Goal: Information Seeking & Learning: Learn about a topic

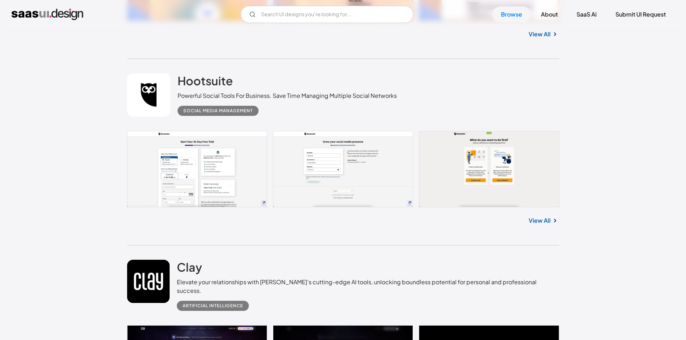
scroll to position [3325, 0]
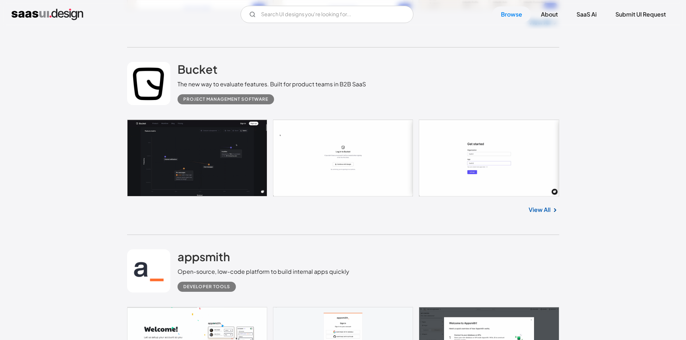
scroll to position [9155, 0]
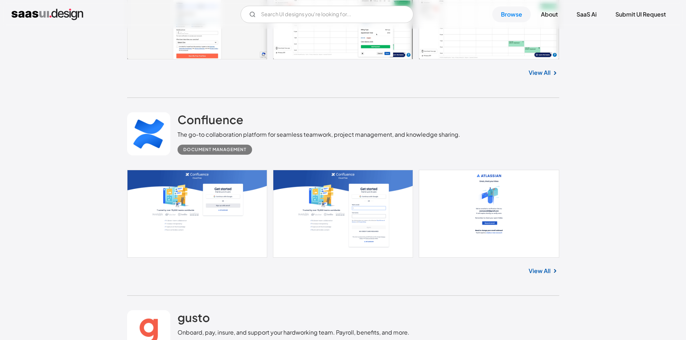
scroll to position [10523, 0]
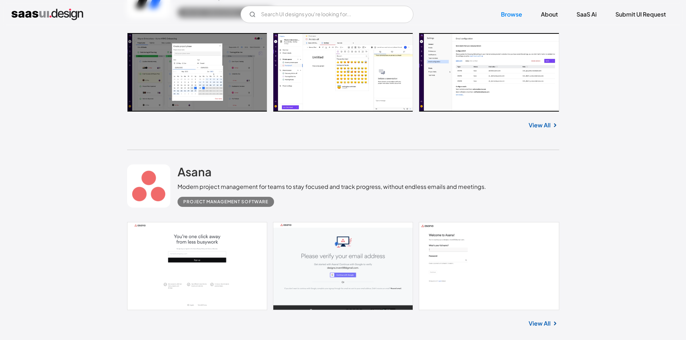
scroll to position [11638, 0]
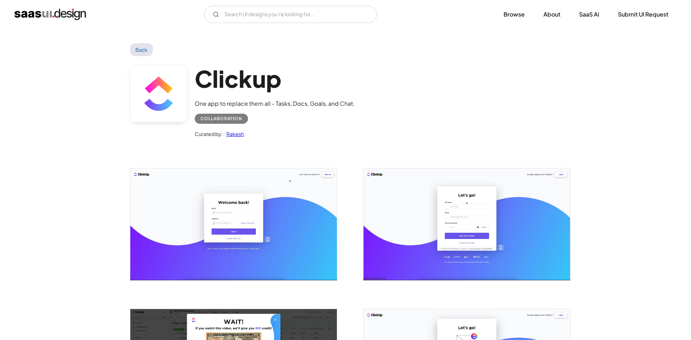
scroll to position [108, 0]
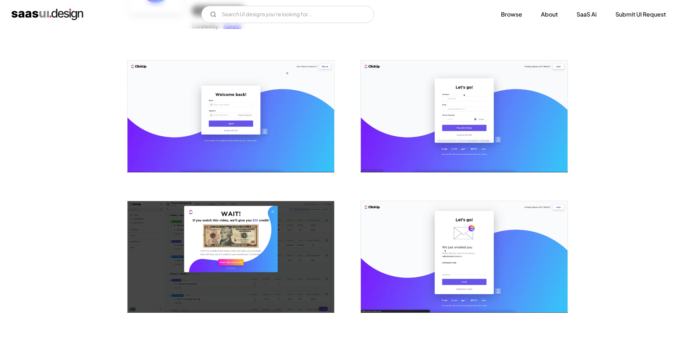
click at [243, 118] on img "open lightbox" at bounding box center [230, 116] width 207 height 112
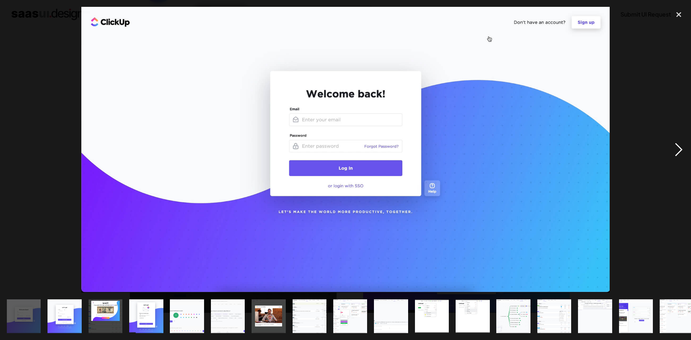
click at [683, 153] on div "next image" at bounding box center [679, 150] width 24 height 286
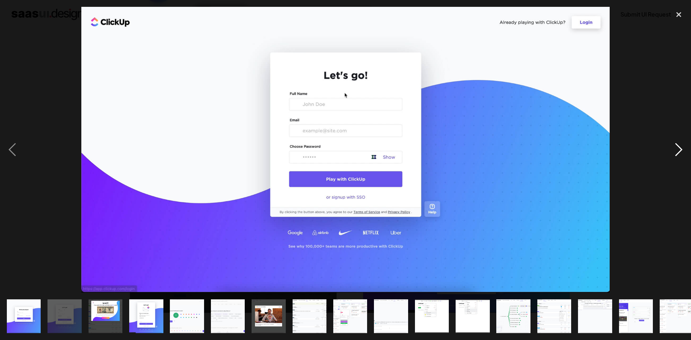
click at [683, 153] on div "next image" at bounding box center [679, 150] width 24 height 286
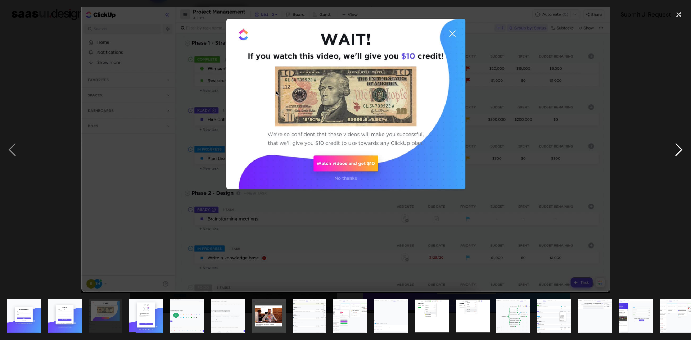
click at [683, 153] on div "next image" at bounding box center [679, 150] width 24 height 286
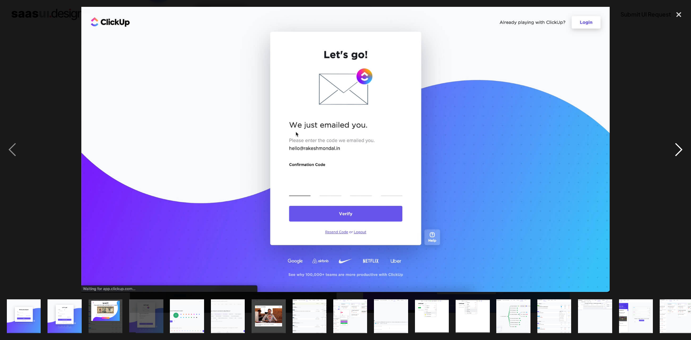
click at [683, 153] on div "next image" at bounding box center [679, 150] width 24 height 286
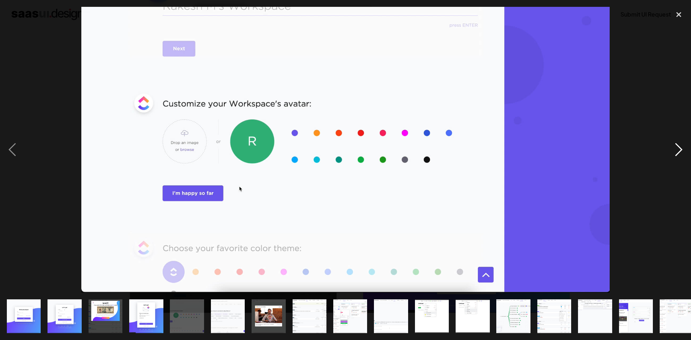
click at [683, 153] on div "next image" at bounding box center [679, 150] width 24 height 286
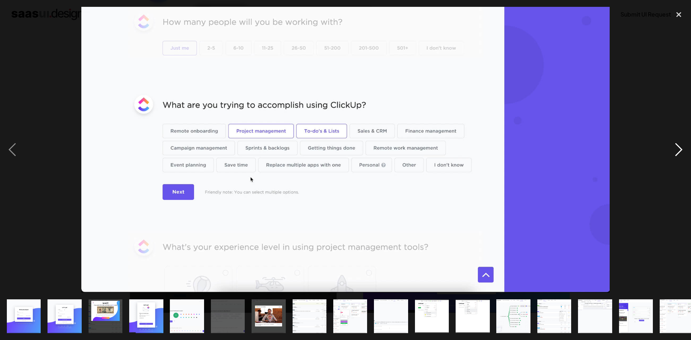
click at [683, 153] on div "next image" at bounding box center [679, 150] width 24 height 286
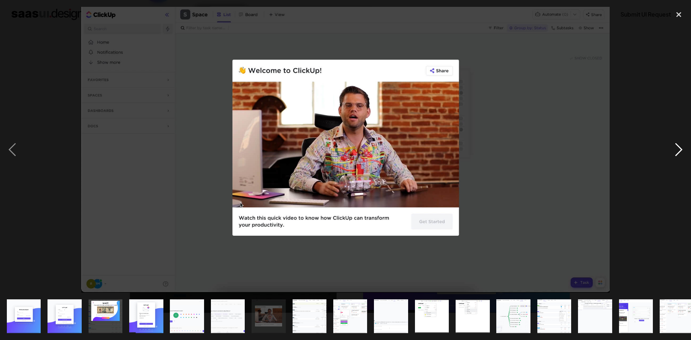
click at [683, 153] on div "next image" at bounding box center [679, 150] width 24 height 286
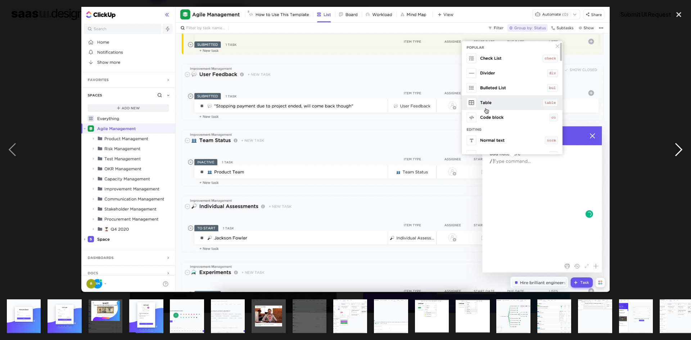
click at [677, 143] on div "next image" at bounding box center [679, 150] width 24 height 286
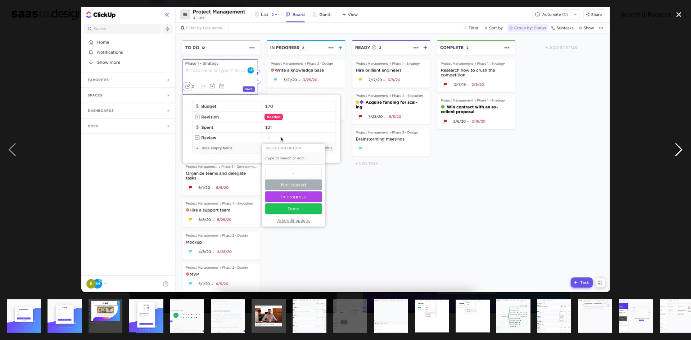
click at [677, 143] on div "next image" at bounding box center [679, 150] width 24 height 286
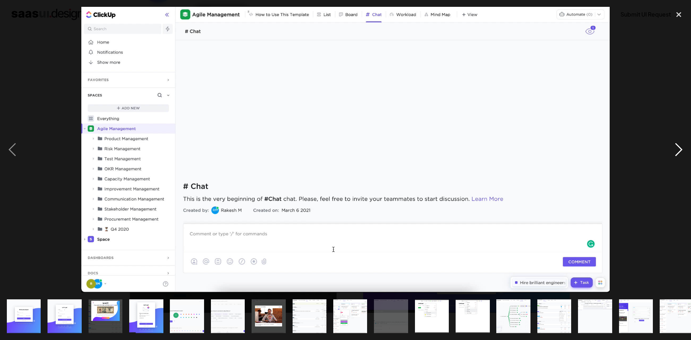
click at [677, 143] on div "next image" at bounding box center [679, 150] width 24 height 286
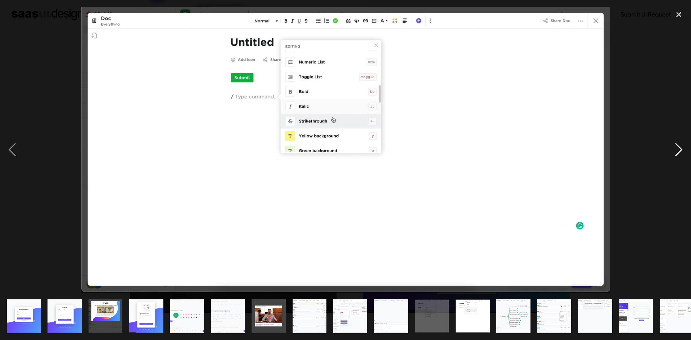
click at [677, 151] on div "next image" at bounding box center [679, 150] width 24 height 286
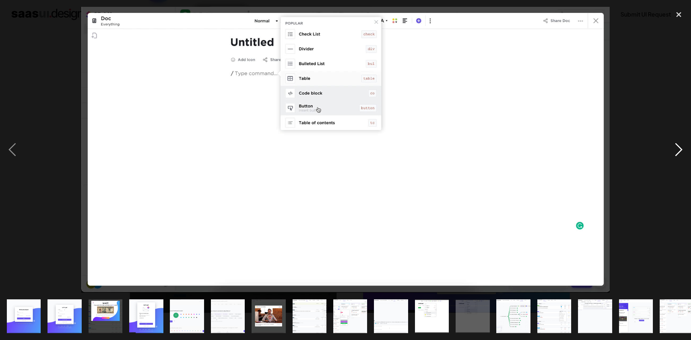
click at [677, 151] on div "next image" at bounding box center [679, 150] width 24 height 286
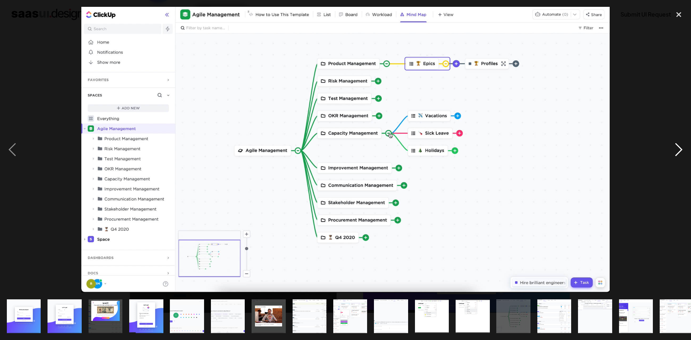
click at [677, 151] on div "next image" at bounding box center [679, 150] width 24 height 286
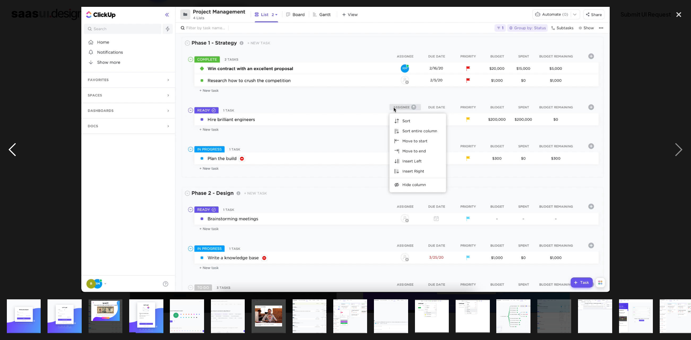
click at [19, 145] on div "previous image" at bounding box center [12, 150] width 24 height 286
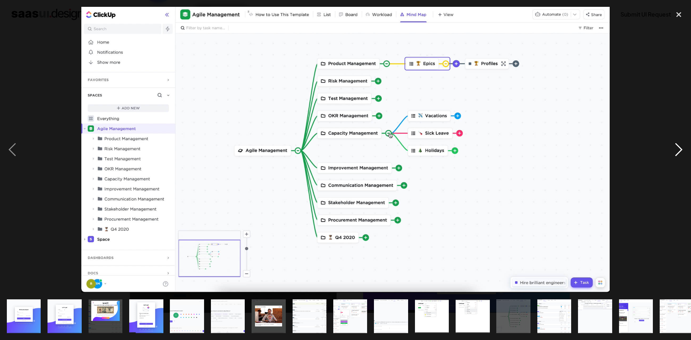
click at [685, 150] on div "next image" at bounding box center [679, 150] width 24 height 286
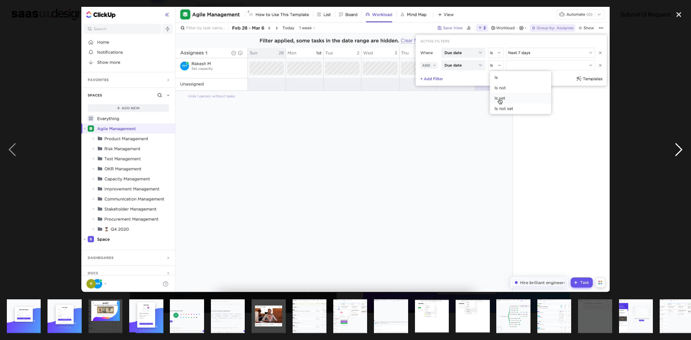
drag, startPoint x: 691, startPoint y: 61, endPoint x: 678, endPoint y: 93, distance: 34.8
click at [678, 93] on div "next image" at bounding box center [679, 150] width 24 height 286
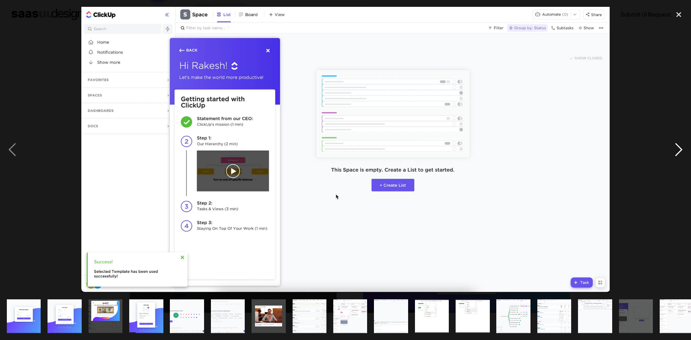
click at [678, 152] on div "next image" at bounding box center [679, 150] width 24 height 286
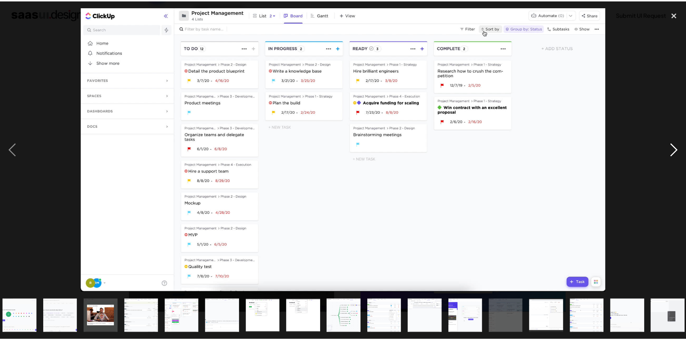
scroll to position [0, 213]
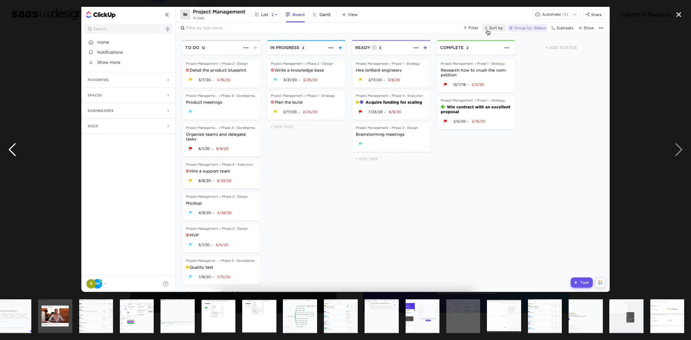
click at [18, 154] on div "previous image" at bounding box center [12, 150] width 24 height 286
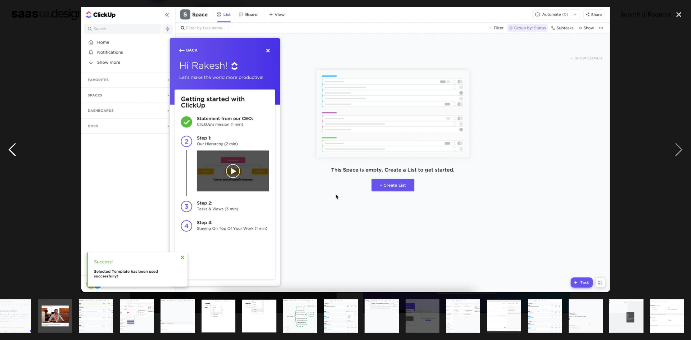
click at [18, 154] on div "previous image" at bounding box center [12, 150] width 24 height 286
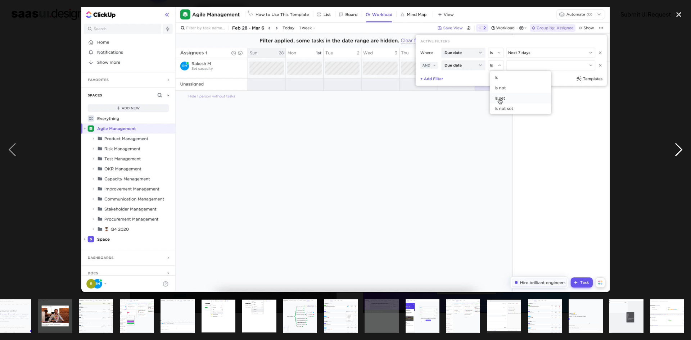
click at [672, 150] on div "next image" at bounding box center [679, 150] width 24 height 286
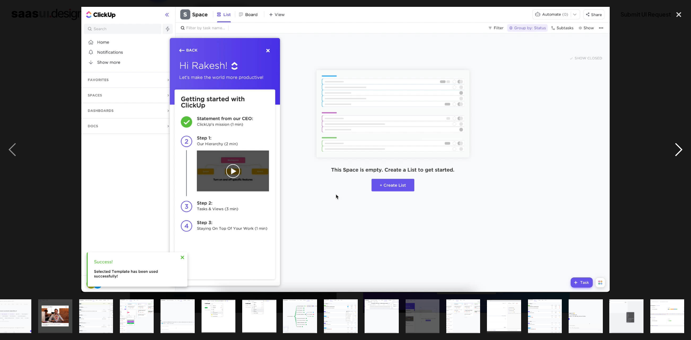
click at [672, 150] on div "next image" at bounding box center [679, 150] width 24 height 286
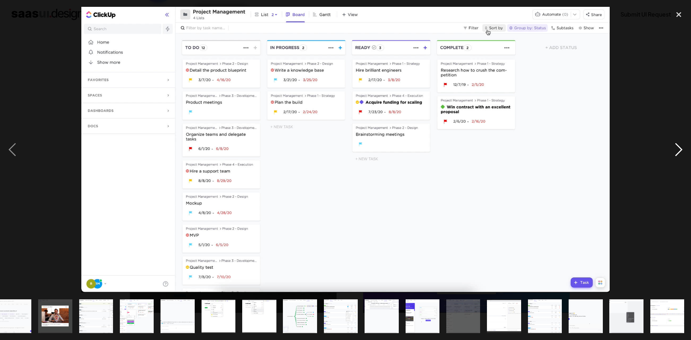
click at [672, 150] on div "next image" at bounding box center [679, 150] width 24 height 286
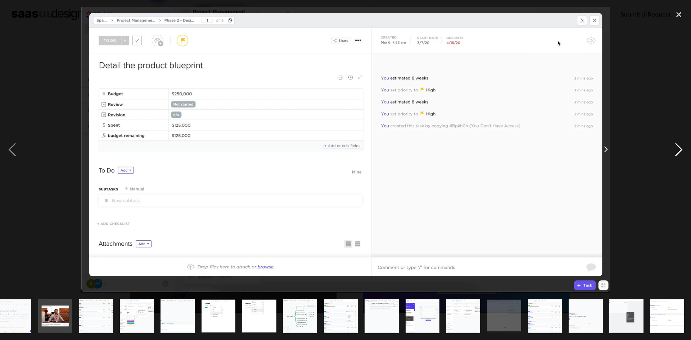
click at [672, 150] on div "next image" at bounding box center [679, 150] width 24 height 286
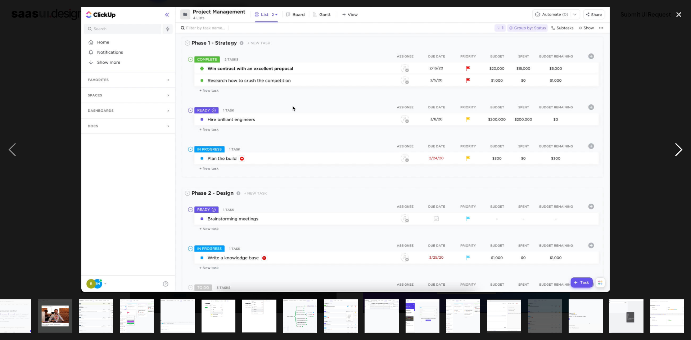
click at [672, 150] on div "next image" at bounding box center [679, 150] width 24 height 286
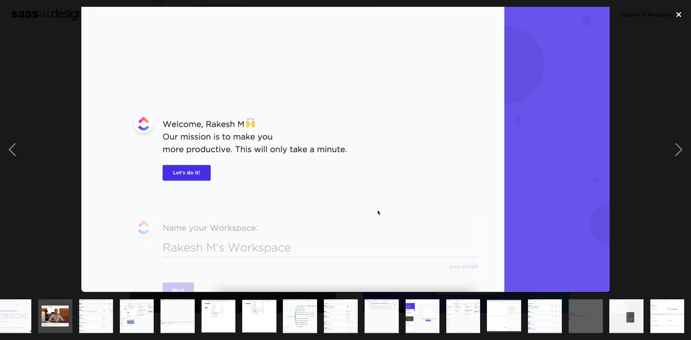
click at [678, 8] on div "close lightbox" at bounding box center [679, 15] width 24 height 16
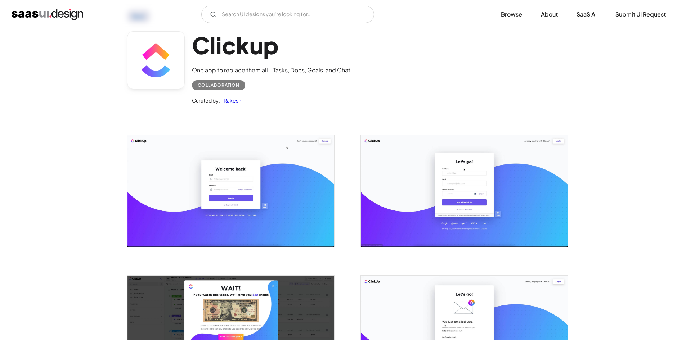
scroll to position [0, 0]
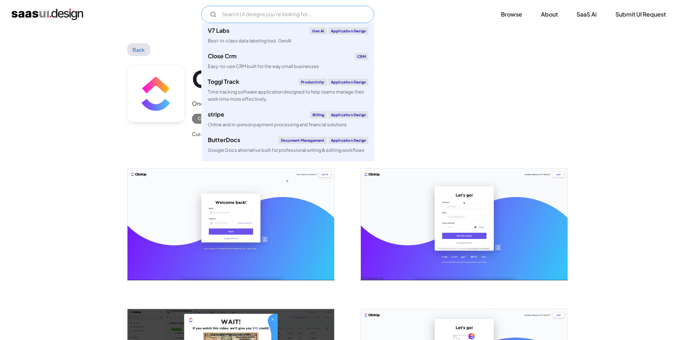
click at [285, 17] on input "Email Form" at bounding box center [287, 14] width 173 height 17
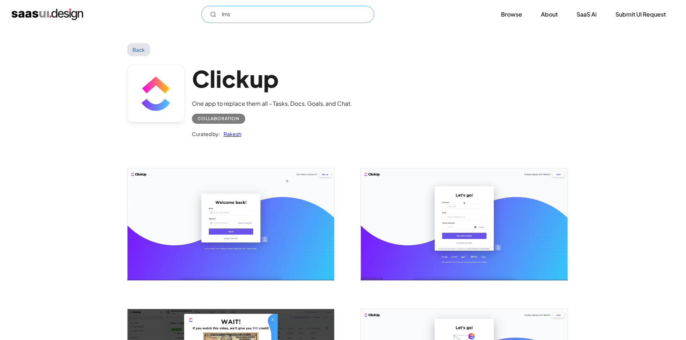
type input "lms"
click at [142, 45] on link "Back" at bounding box center [138, 49] width 23 height 13
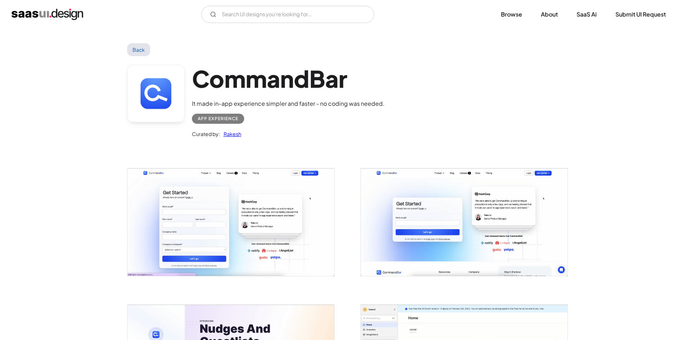
click at [230, 214] on img "open lightbox" at bounding box center [230, 222] width 207 height 108
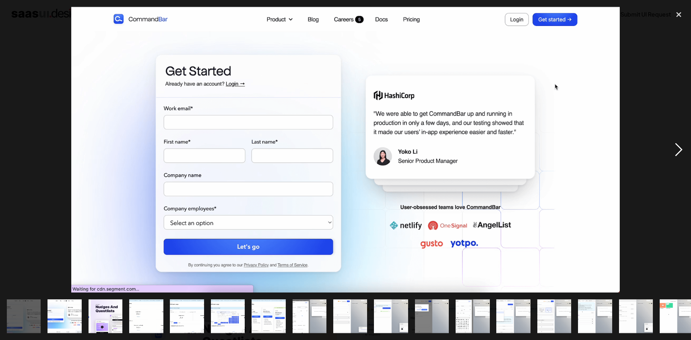
click at [678, 149] on div "next image" at bounding box center [679, 150] width 24 height 286
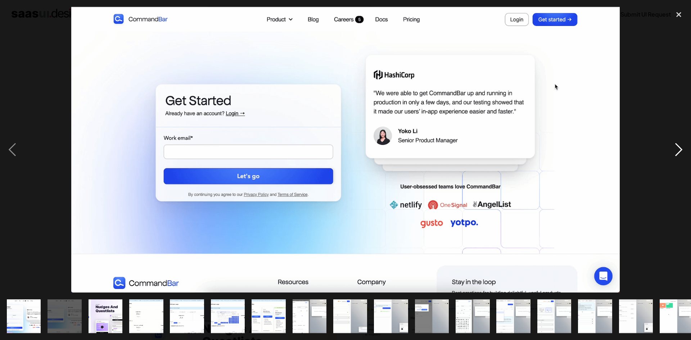
click at [678, 149] on div "next image" at bounding box center [679, 150] width 24 height 286
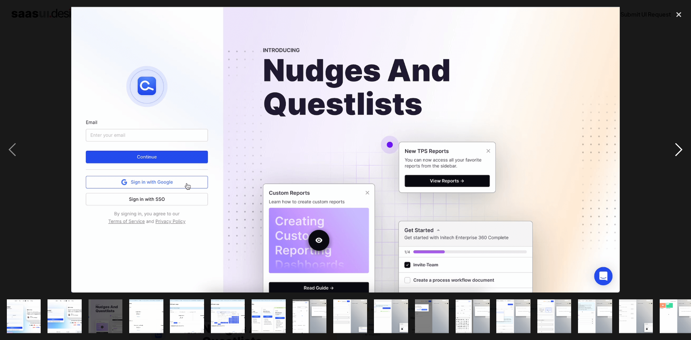
click at [678, 149] on div "next image" at bounding box center [679, 150] width 24 height 286
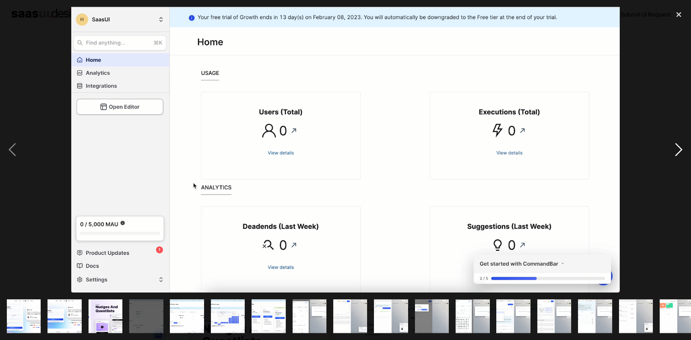
click at [678, 149] on div "next image" at bounding box center [679, 150] width 24 height 286
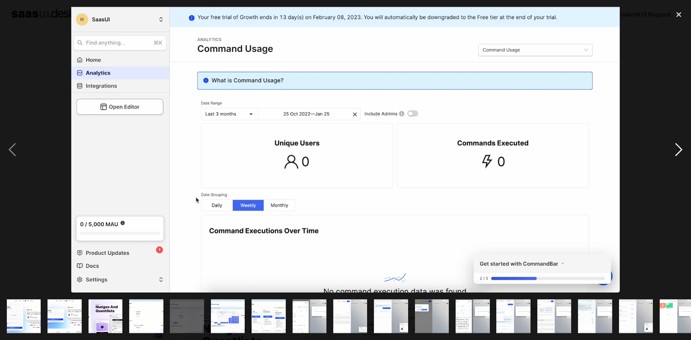
click at [678, 149] on div "next image" at bounding box center [679, 150] width 24 height 286
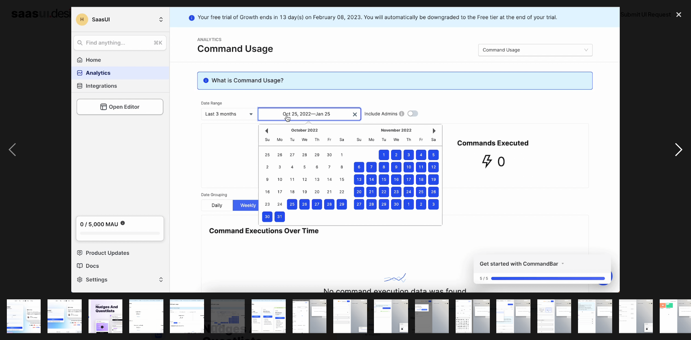
click at [678, 149] on div "next image" at bounding box center [679, 150] width 24 height 286
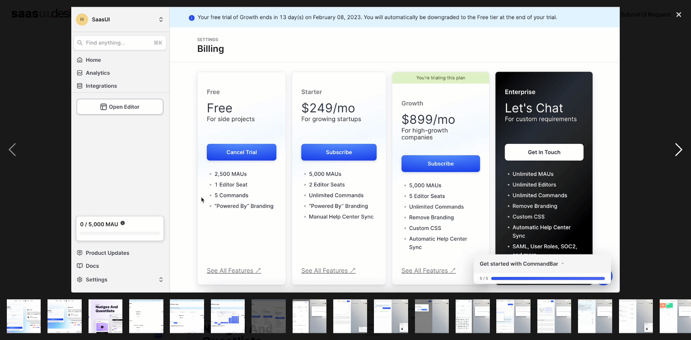
click at [678, 149] on div "next image" at bounding box center [679, 150] width 24 height 286
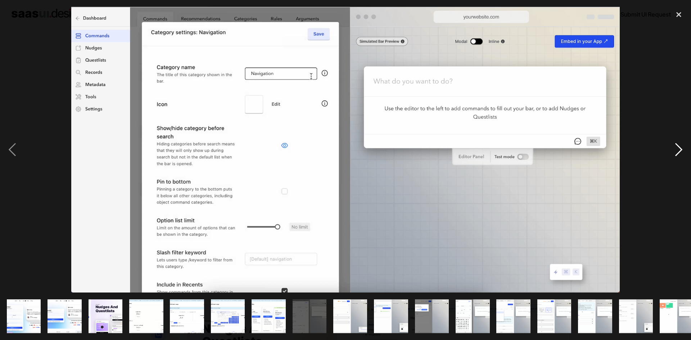
click at [678, 149] on div "next image" at bounding box center [679, 150] width 24 height 286
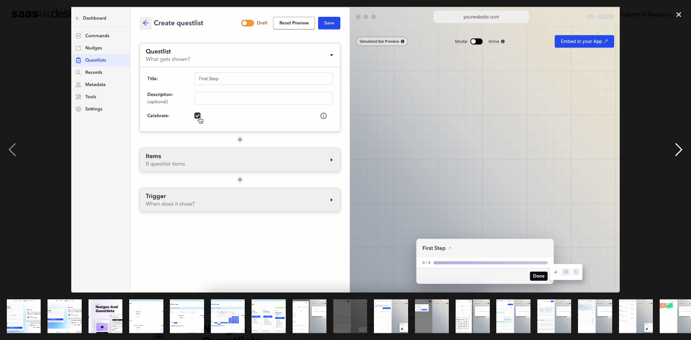
click at [678, 149] on div "next image" at bounding box center [679, 150] width 24 height 286
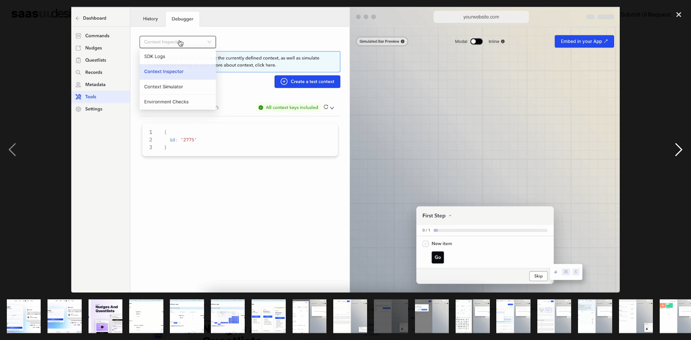
click at [678, 149] on div "next image" at bounding box center [679, 150] width 24 height 286
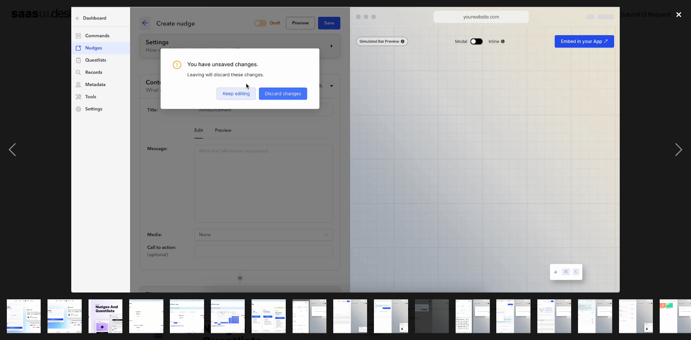
click at [678, 11] on div "close lightbox" at bounding box center [679, 15] width 24 height 16
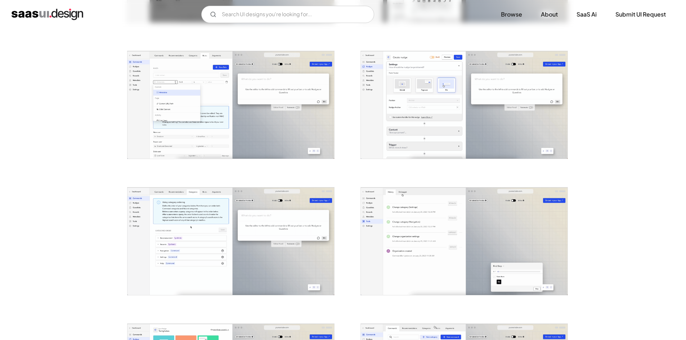
scroll to position [1188, 0]
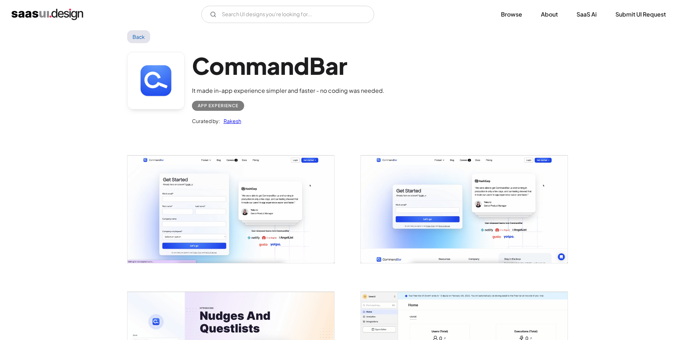
scroll to position [0, 0]
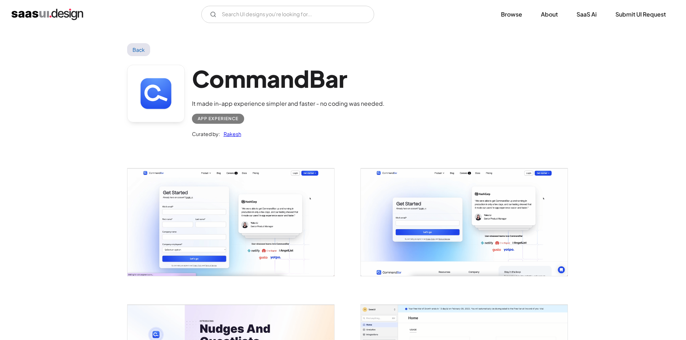
click at [144, 51] on link "Back" at bounding box center [138, 49] width 23 height 13
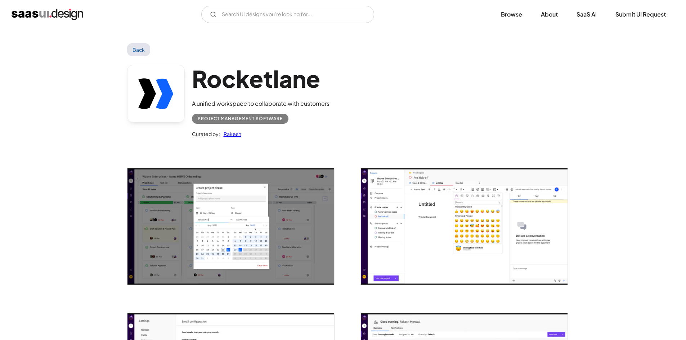
click at [127, 240] on img "open lightbox" at bounding box center [230, 226] width 207 height 116
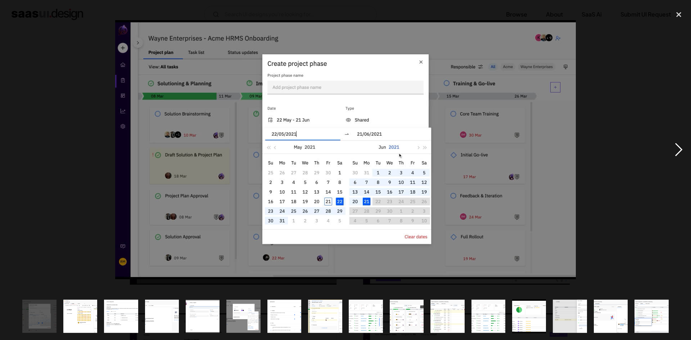
click at [679, 157] on div "next image" at bounding box center [679, 150] width 24 height 286
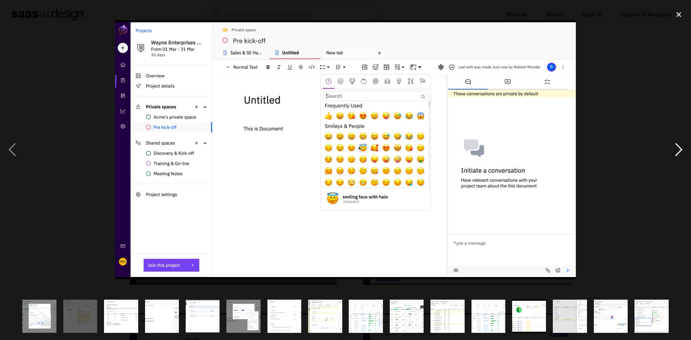
click at [679, 157] on div "next image" at bounding box center [679, 150] width 24 height 286
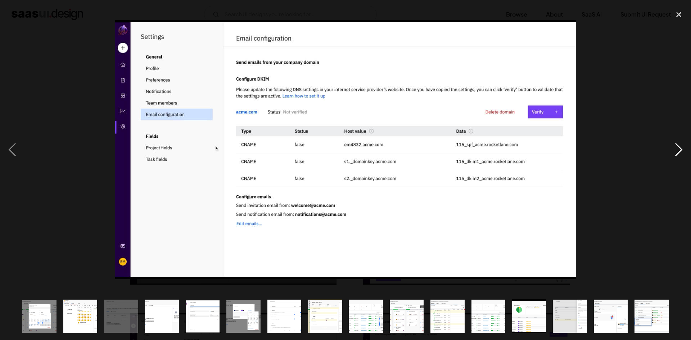
click at [679, 157] on div "next image" at bounding box center [679, 150] width 24 height 286
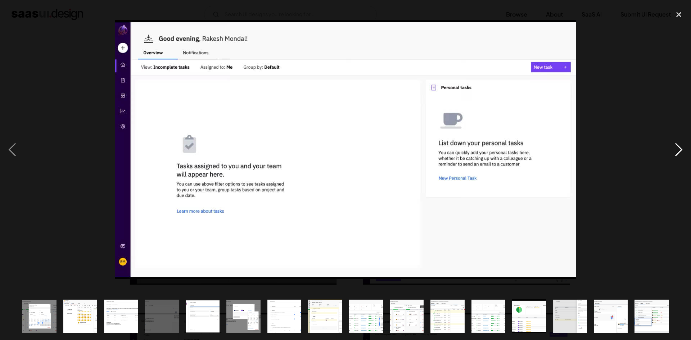
click at [679, 152] on div "next image" at bounding box center [679, 150] width 24 height 286
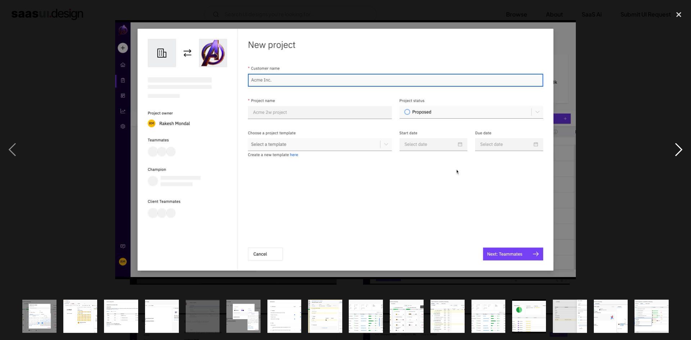
click at [679, 152] on div "next image" at bounding box center [679, 150] width 24 height 286
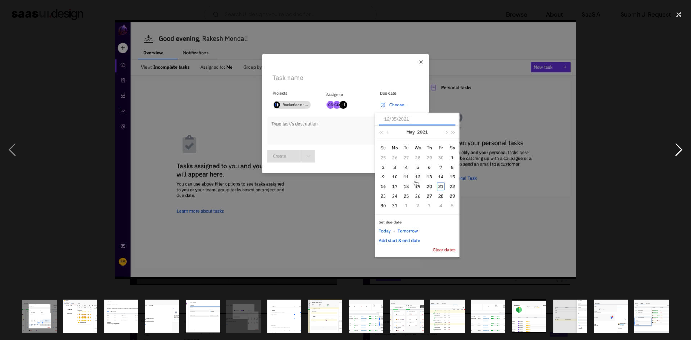
click at [679, 152] on div "next image" at bounding box center [679, 150] width 24 height 286
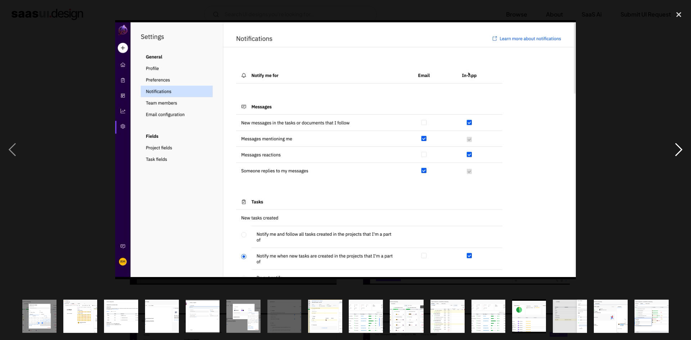
click at [679, 152] on div "next image" at bounding box center [679, 150] width 24 height 286
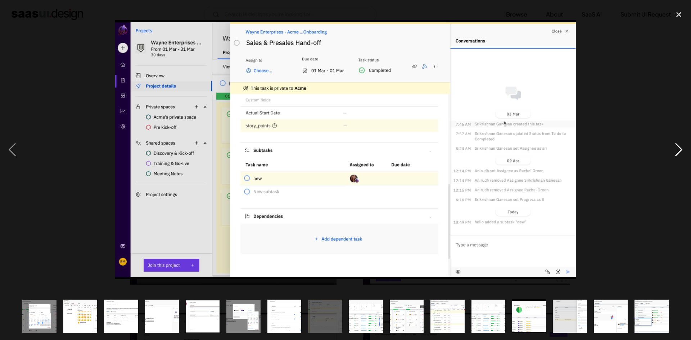
click at [679, 152] on div "next image" at bounding box center [679, 150] width 24 height 286
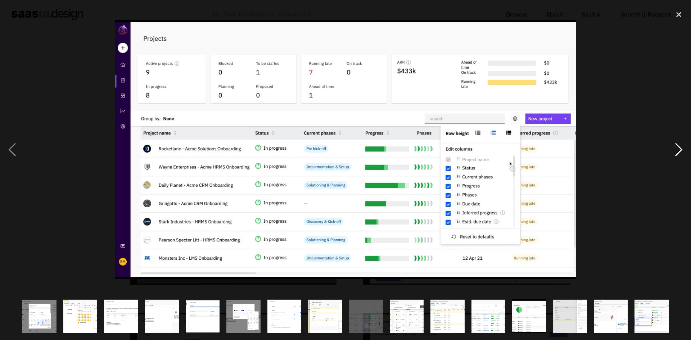
click at [679, 152] on div "next image" at bounding box center [679, 150] width 24 height 286
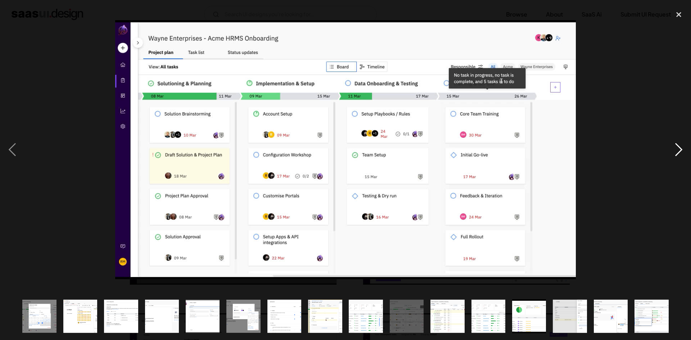
click at [679, 152] on div "next image" at bounding box center [679, 150] width 24 height 286
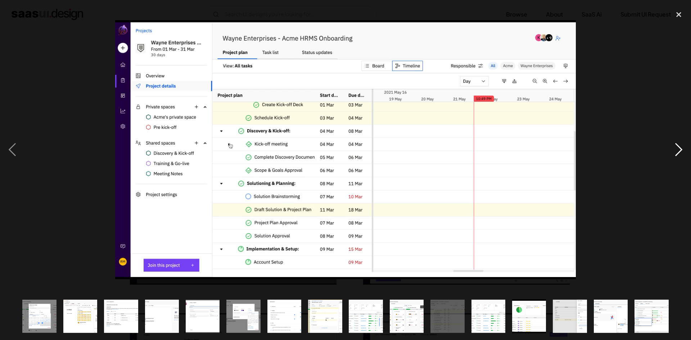
click at [679, 152] on div "next image" at bounding box center [679, 150] width 24 height 286
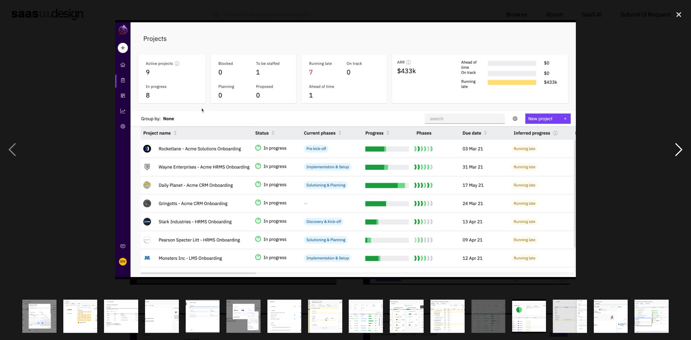
click at [679, 152] on div "next image" at bounding box center [679, 150] width 24 height 286
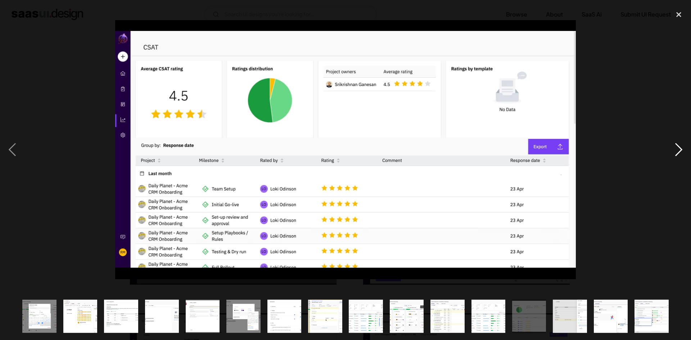
click at [679, 152] on div "next image" at bounding box center [679, 150] width 24 height 286
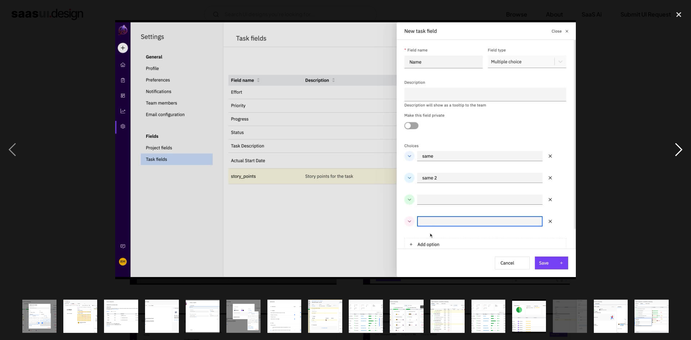
click at [679, 152] on div "next image" at bounding box center [679, 150] width 24 height 286
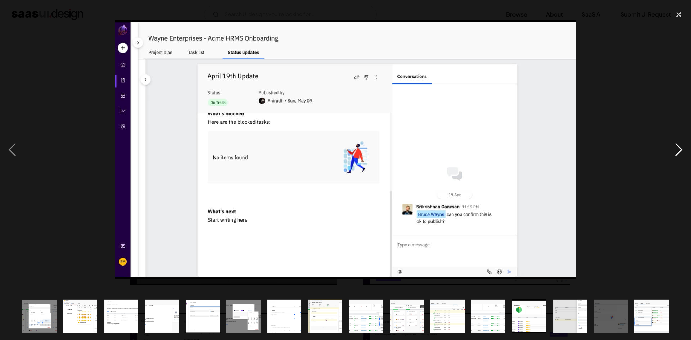
click at [679, 152] on div "next image" at bounding box center [679, 150] width 24 height 286
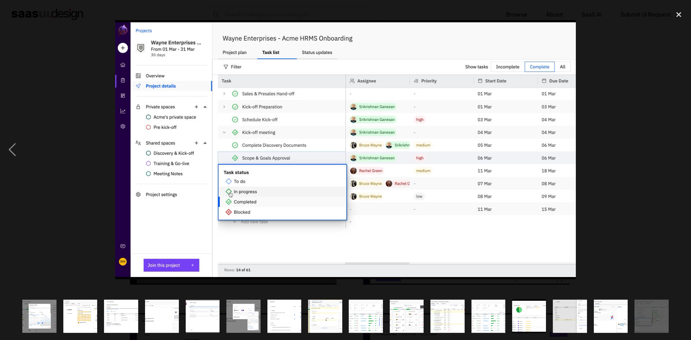
click at [679, 152] on div "next image" at bounding box center [679, 150] width 24 height 286
click at [674, 12] on div "close lightbox" at bounding box center [679, 15] width 24 height 16
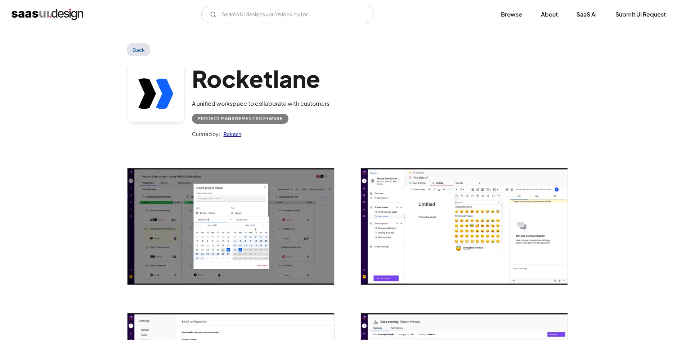
click at [138, 52] on link "Back" at bounding box center [138, 49] width 23 height 13
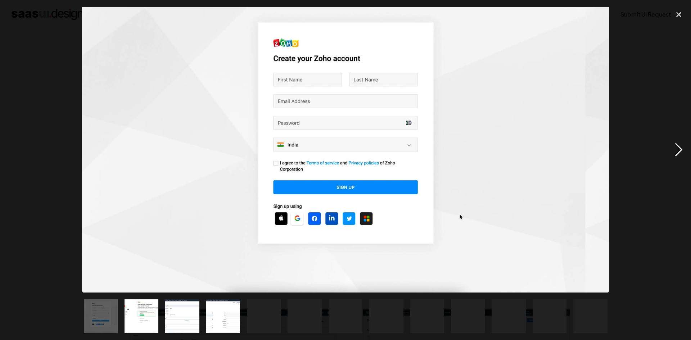
click at [683, 147] on div "next image" at bounding box center [679, 150] width 24 height 286
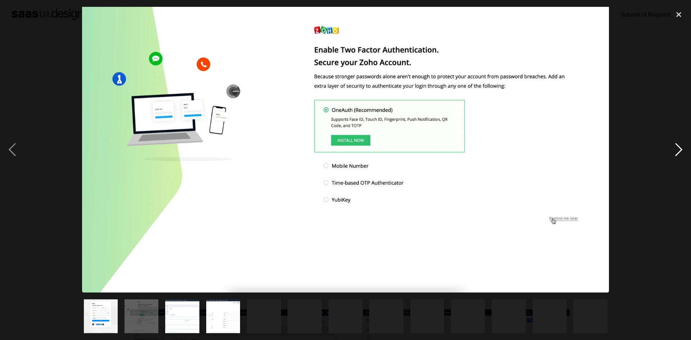
click at [683, 147] on div "next image" at bounding box center [679, 150] width 24 height 286
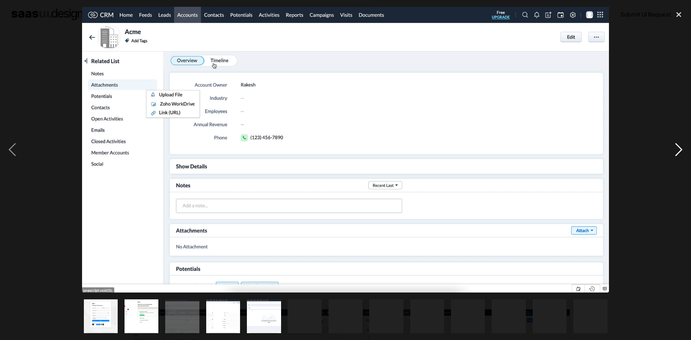
click at [680, 154] on div "next image" at bounding box center [679, 150] width 24 height 286
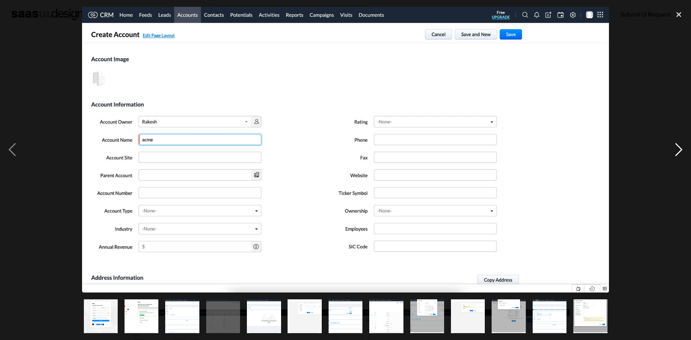
click at [675, 152] on div "next image" at bounding box center [679, 150] width 24 height 286
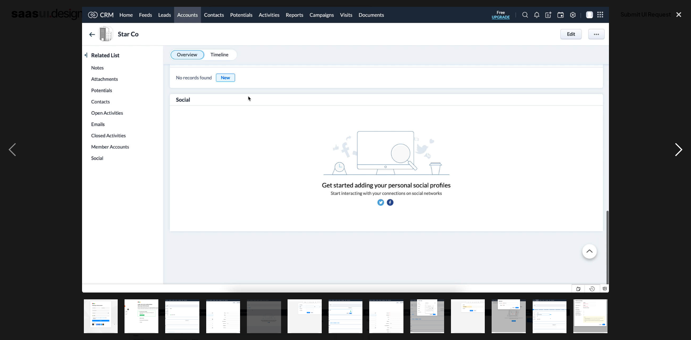
click at [675, 152] on div "next image" at bounding box center [679, 150] width 24 height 286
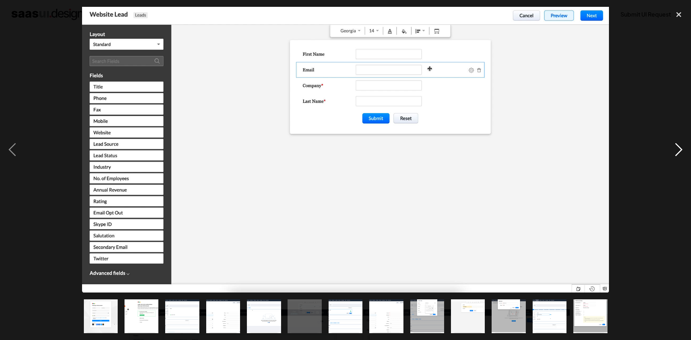
click at [675, 152] on div "next image" at bounding box center [679, 150] width 24 height 286
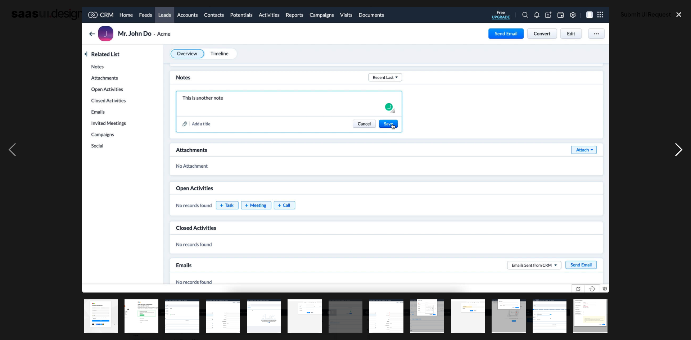
click at [675, 152] on div "next image" at bounding box center [679, 150] width 24 height 286
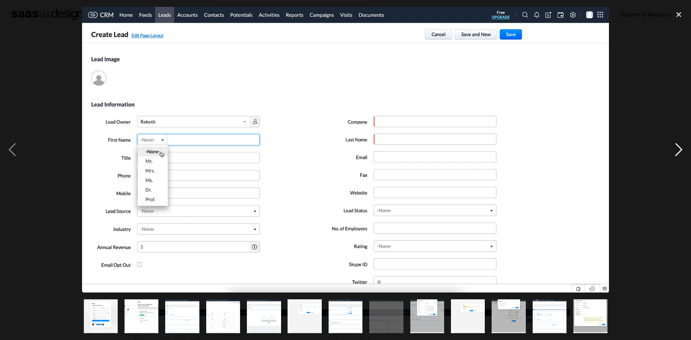
click at [675, 152] on div "next image" at bounding box center [679, 150] width 24 height 286
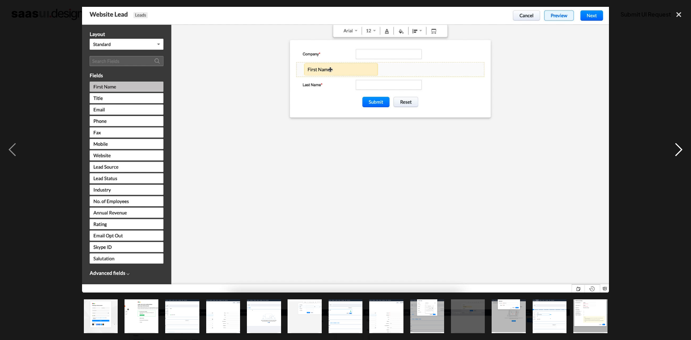
click at [675, 152] on div "next image" at bounding box center [679, 150] width 24 height 286
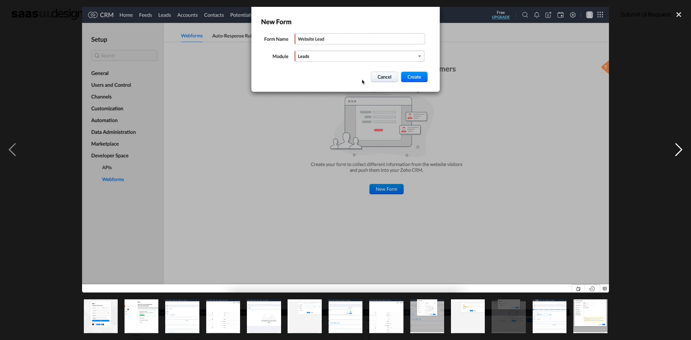
click at [676, 152] on div "next image" at bounding box center [679, 150] width 24 height 286
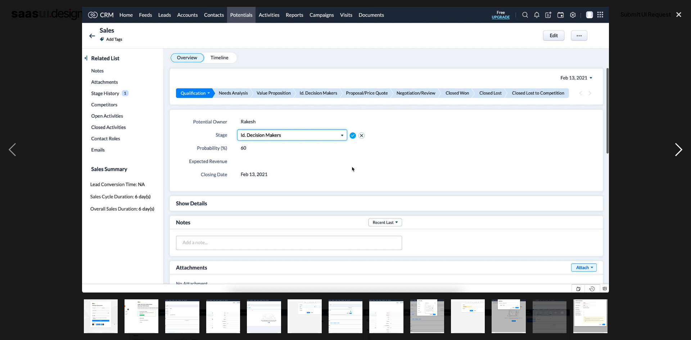
click at [676, 152] on div "next image" at bounding box center [679, 150] width 24 height 286
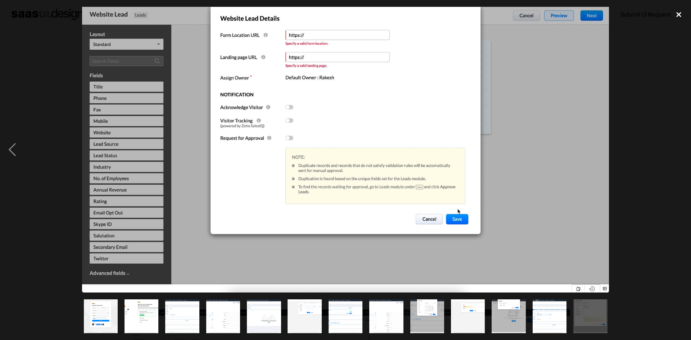
click at [678, 13] on div "close lightbox" at bounding box center [679, 15] width 24 height 16
